Goal: Navigation & Orientation: Understand site structure

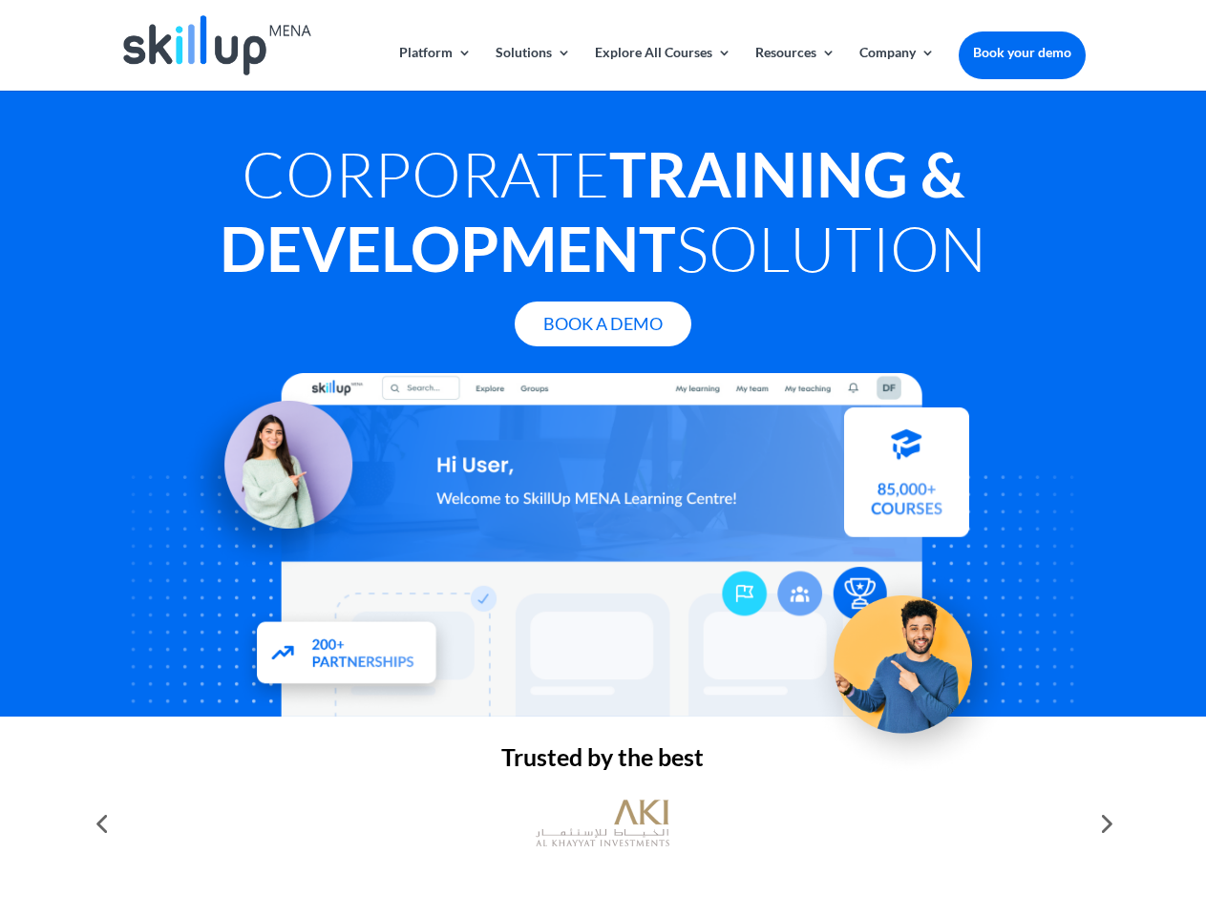
click at [602, 458] on div at bounding box center [602, 545] width 964 height 344
click at [532, 68] on link "Solutions" at bounding box center [532, 68] width 75 height 45
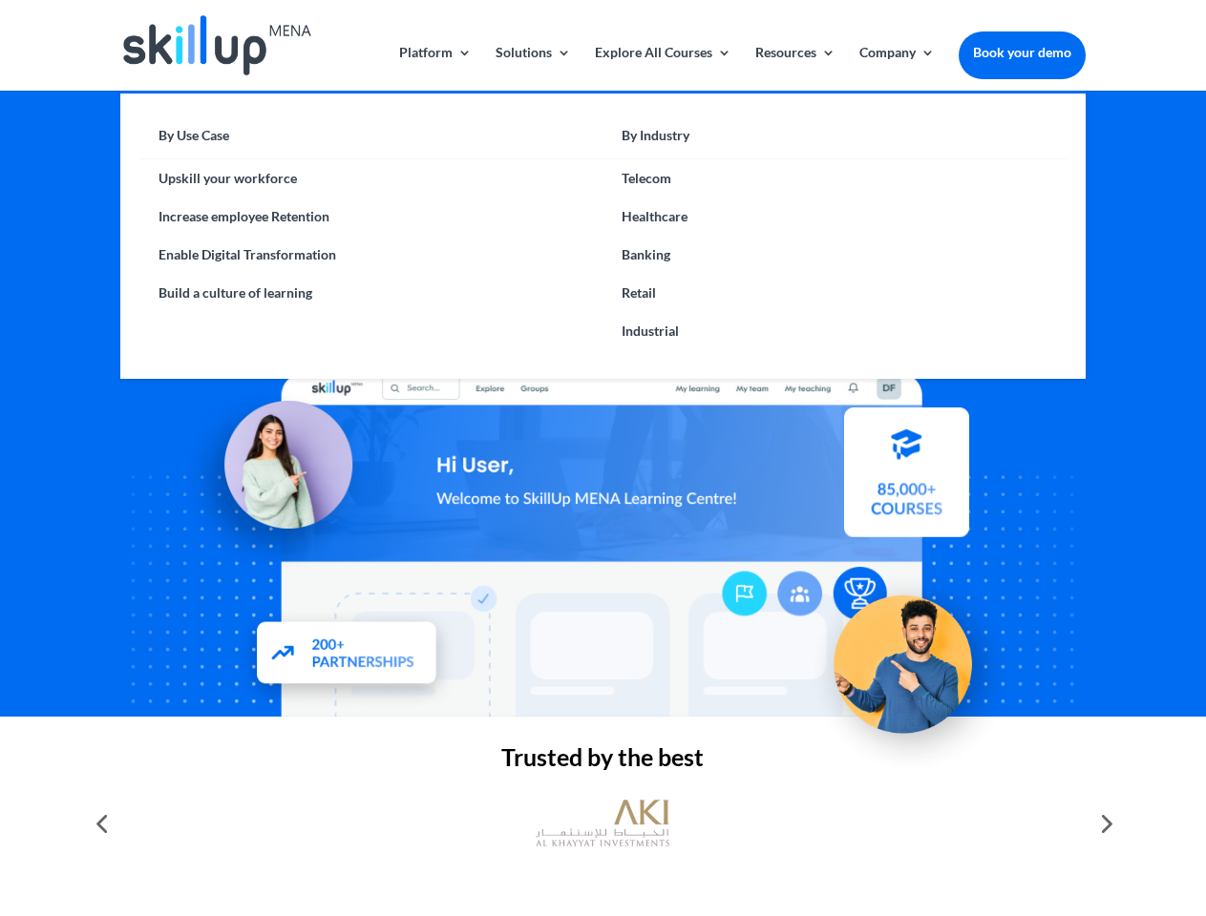
click at [662, 68] on link "Explore All Courses" at bounding box center [663, 68] width 137 height 45
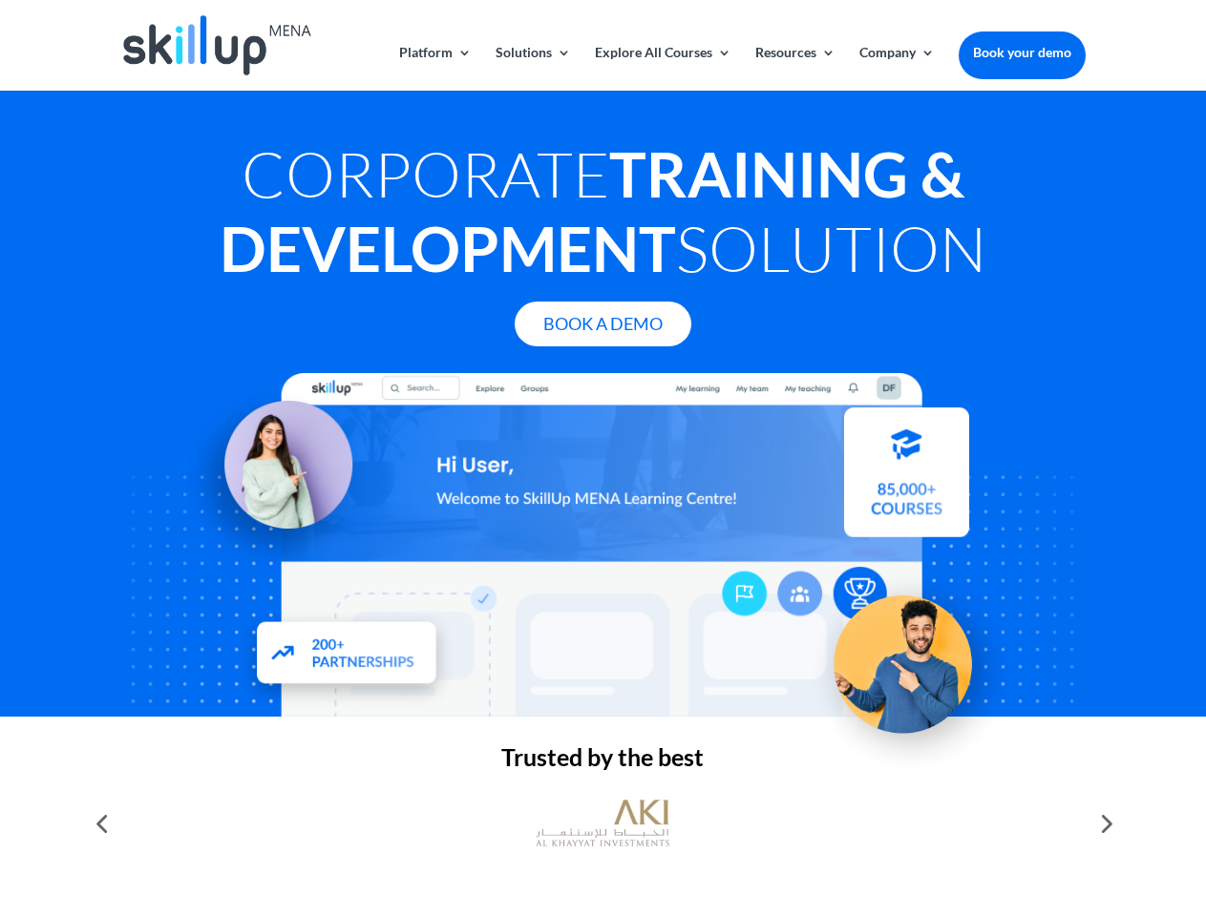
click at [793, 68] on link "Resources" at bounding box center [795, 68] width 80 height 45
click at [896, 68] on link "Company" at bounding box center [896, 68] width 75 height 45
click at [602, 824] on img at bounding box center [603, 823] width 134 height 67
